Goal: Entertainment & Leisure: Consume media (video, audio)

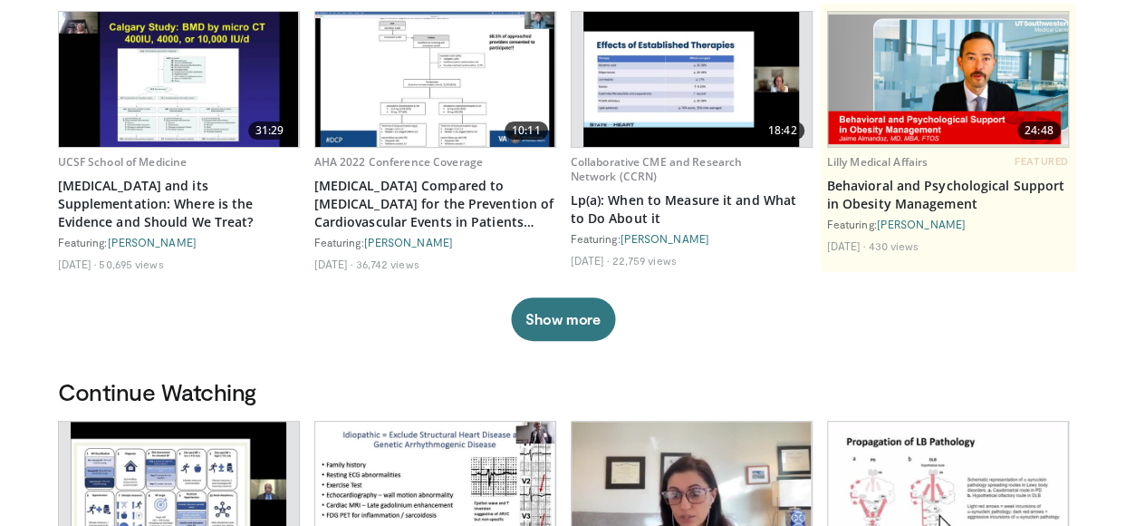
scroll to position [185, 0]
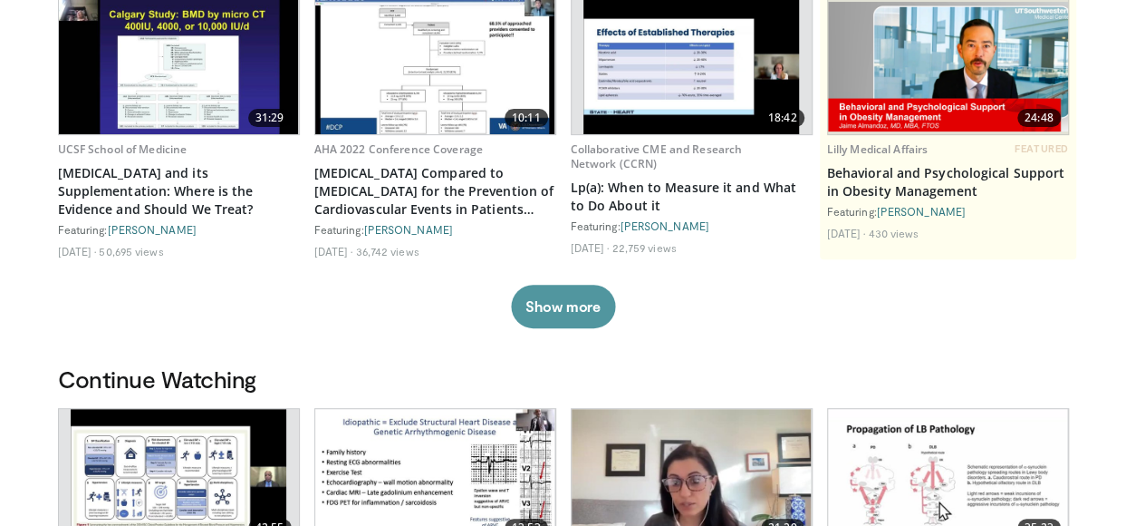
click at [546, 308] on button "Show more" at bounding box center [563, 306] width 104 height 43
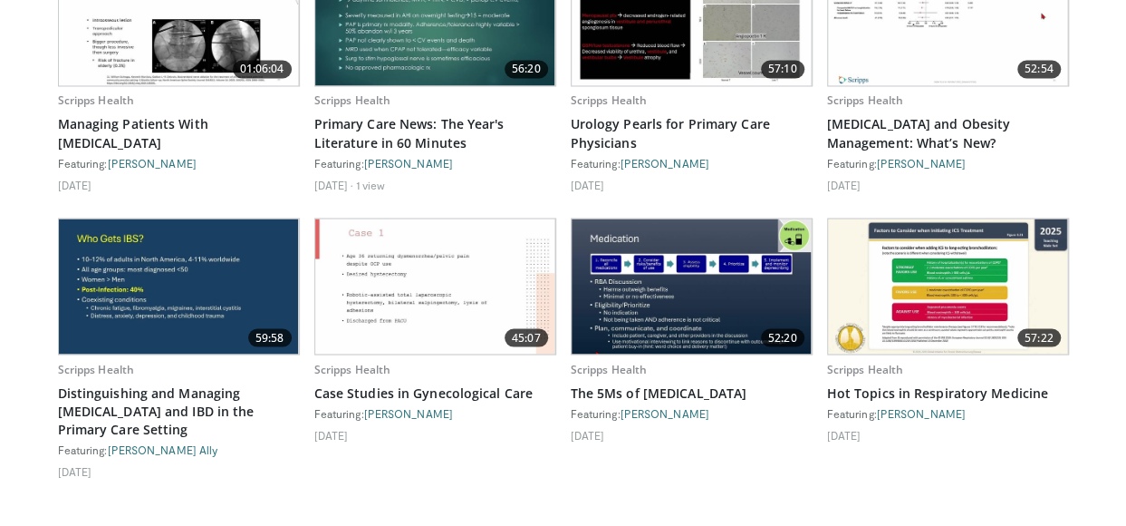
scroll to position [1616, 0]
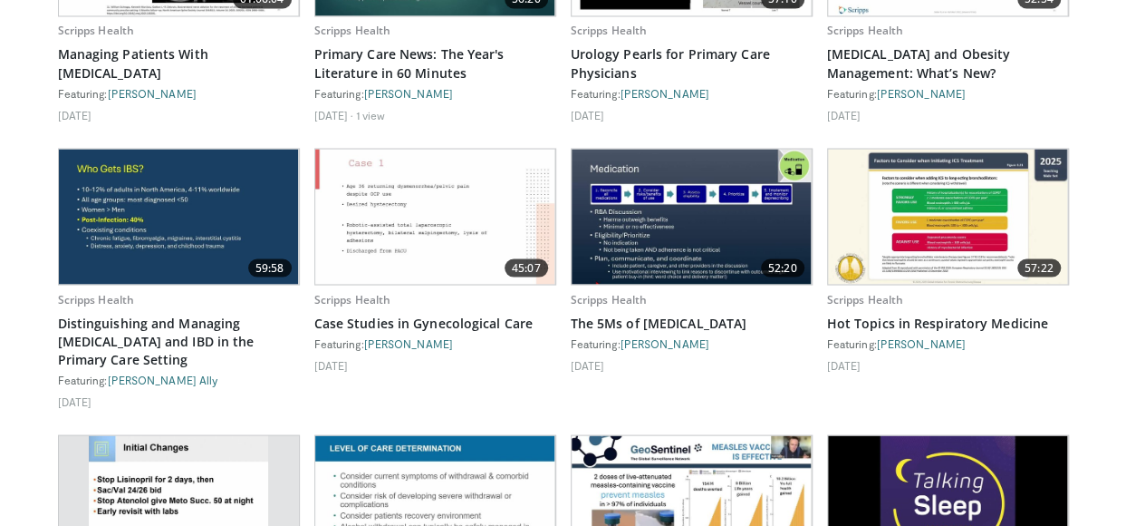
click at [944, 230] on img at bounding box center [948, 216] width 240 height 135
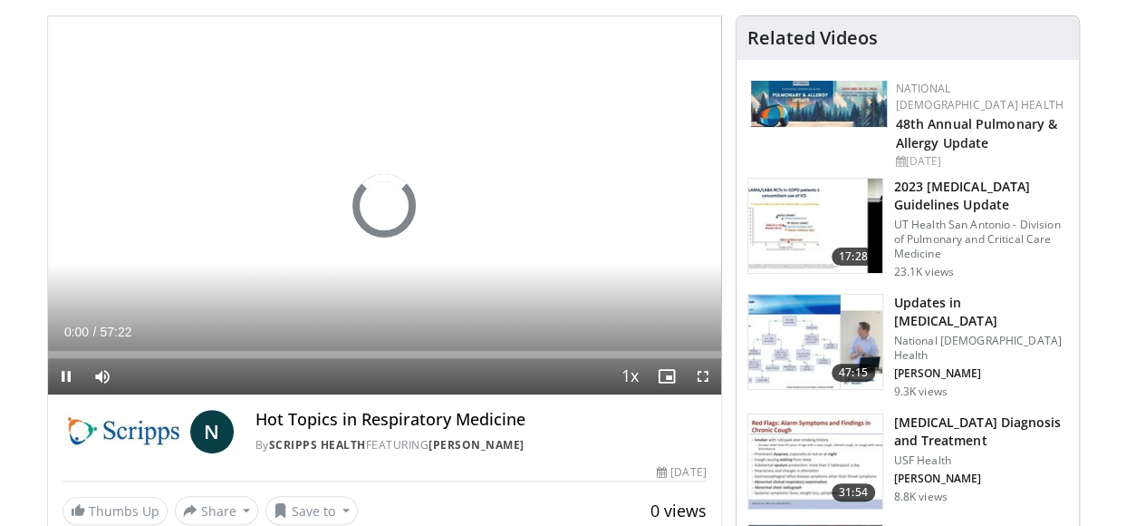
scroll to position [128, 0]
